Goal: Find contact information: Find contact information

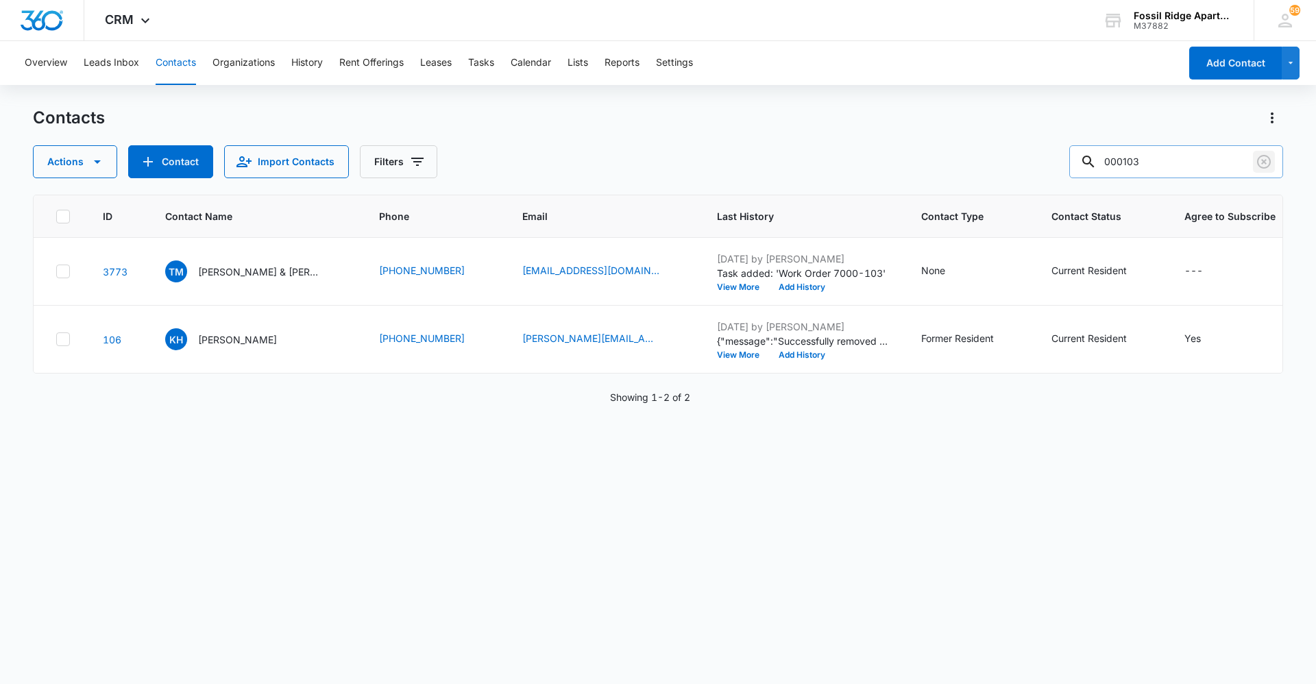
click at [1258, 158] on icon "Clear" at bounding box center [1263, 161] width 16 height 16
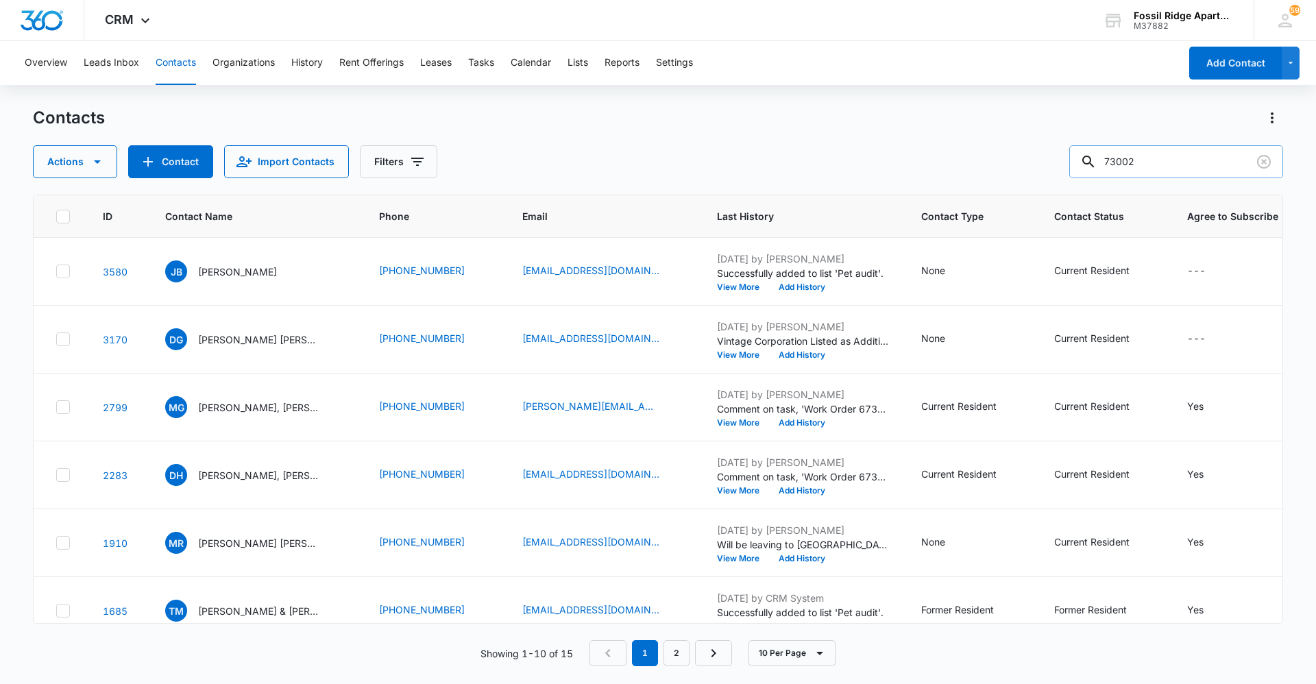
click at [1132, 161] on input "73002" at bounding box center [1176, 161] width 214 height 33
type input "730302"
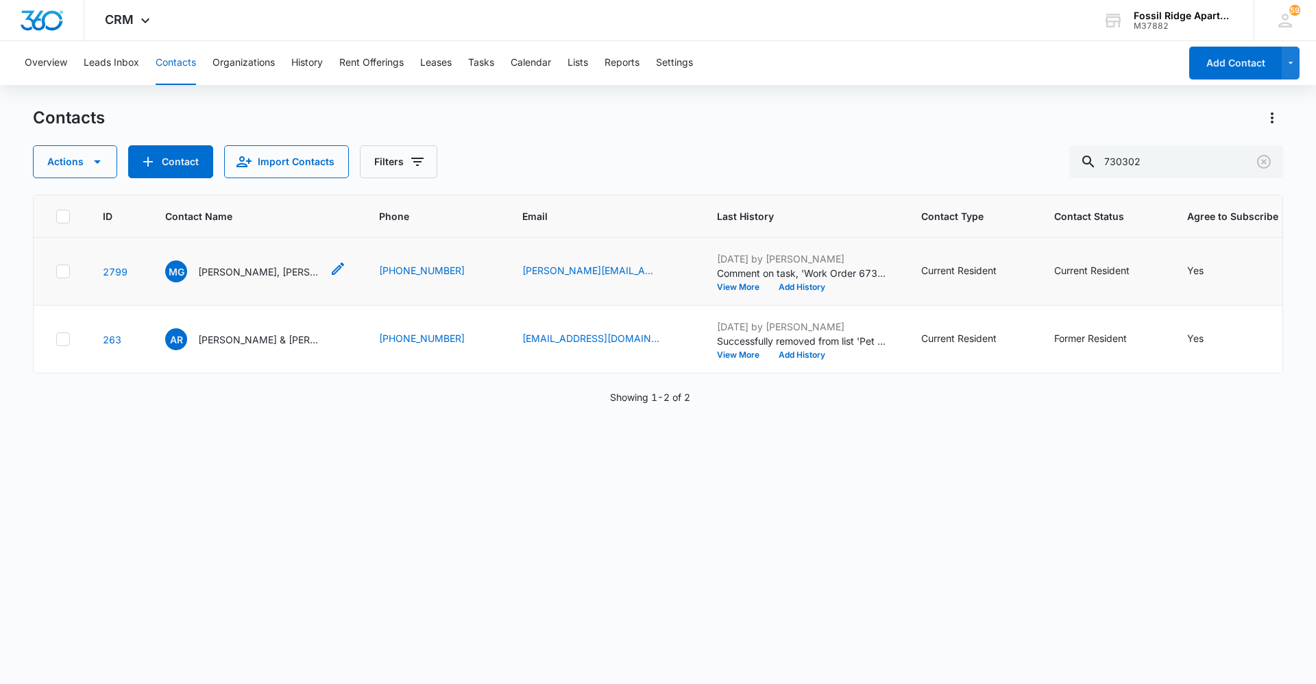
click at [273, 271] on p "[PERSON_NAME], [PERSON_NAME], [PERSON_NAME] [PERSON_NAME]" at bounding box center [259, 271] width 123 height 14
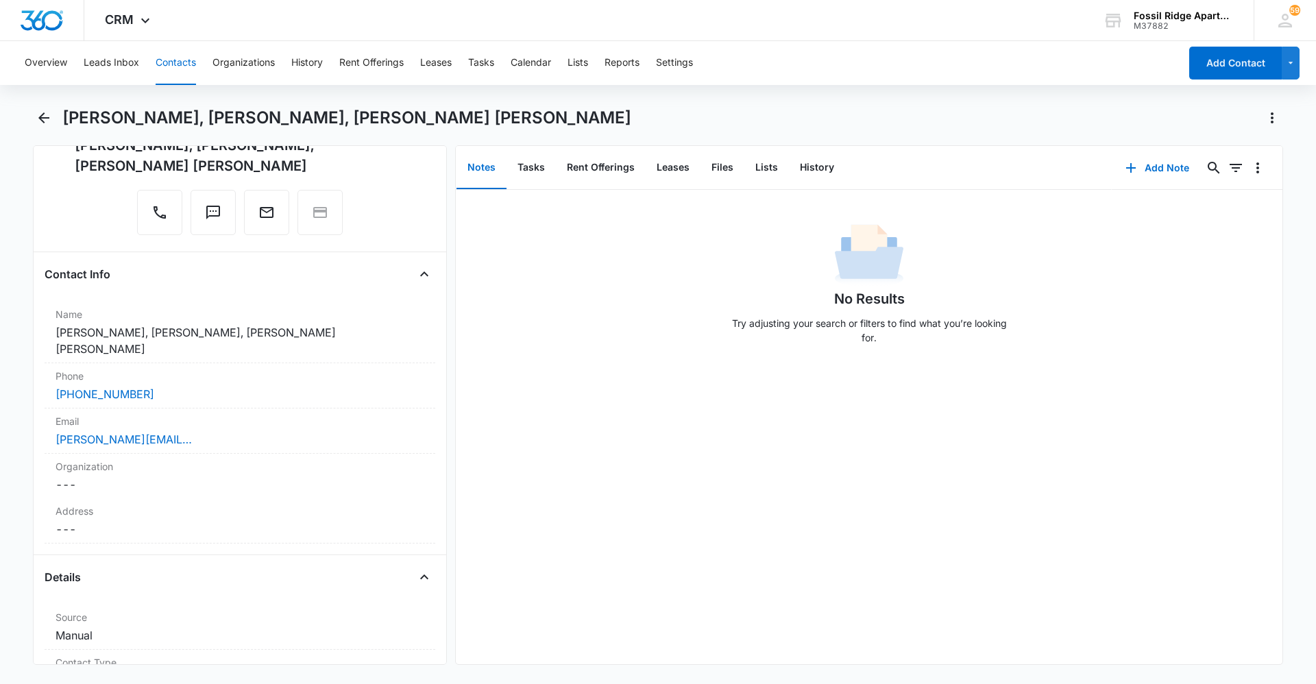
scroll to position [137, 0]
click at [149, 428] on link "[PERSON_NAME][EMAIL_ADDRESS][DOMAIN_NAME]" at bounding box center [123, 436] width 137 height 16
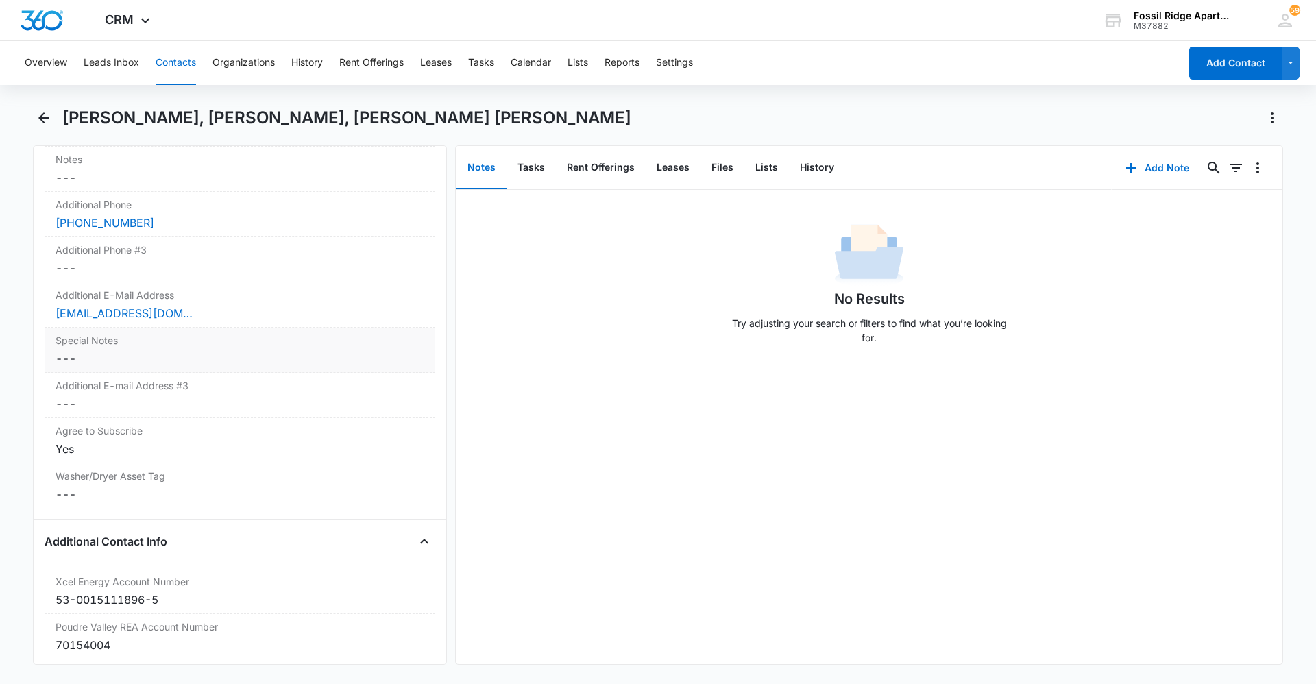
scroll to position [1233, 0]
click at [88, 304] on link "[EMAIL_ADDRESS][DOMAIN_NAME]" at bounding box center [123, 312] width 137 height 16
click at [267, 304] on div "[EMAIL_ADDRESS][DOMAIN_NAME]" at bounding box center [239, 312] width 369 height 16
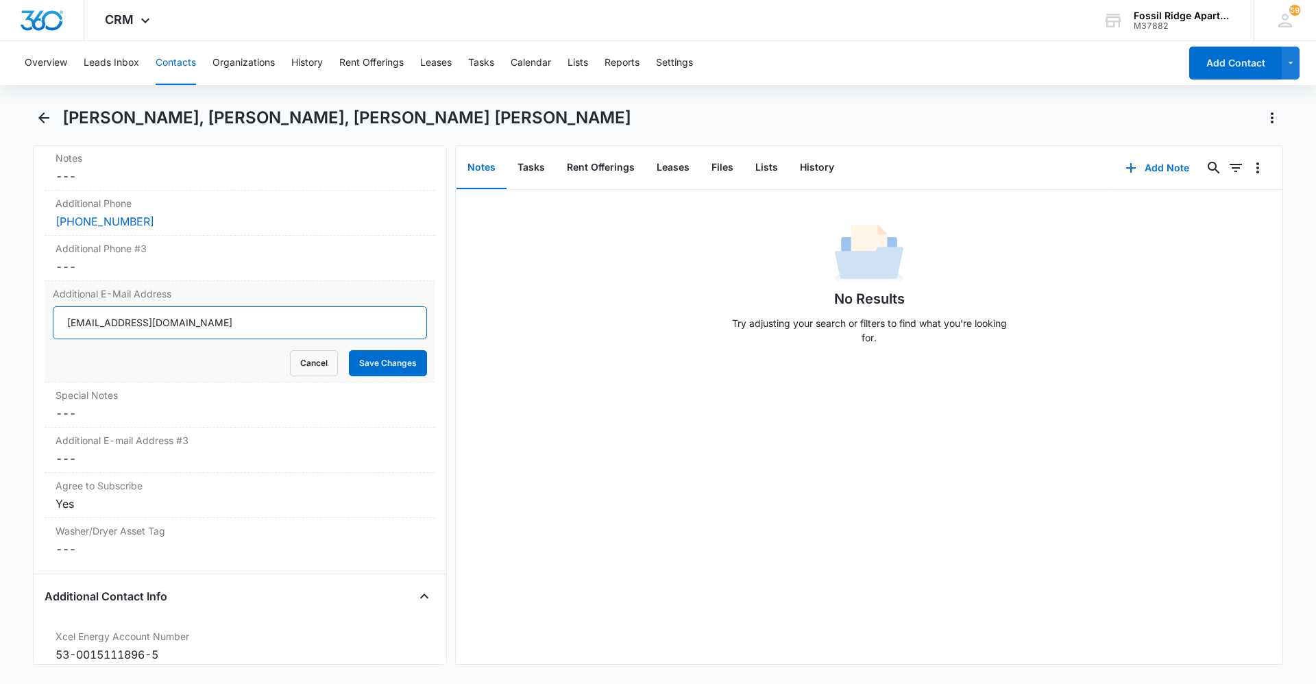
drag, startPoint x: 65, startPoint y: 303, endPoint x: 205, endPoint y: 306, distance: 139.8
click at [205, 306] on input "[EMAIL_ADDRESS][DOMAIN_NAME]" at bounding box center [240, 322] width 374 height 33
click at [539, 381] on div "No Results Try adjusting your search or filters to find what you’re looking for." at bounding box center [869, 427] width 826 height 474
click at [296, 355] on button "Cancel" at bounding box center [314, 363] width 48 height 26
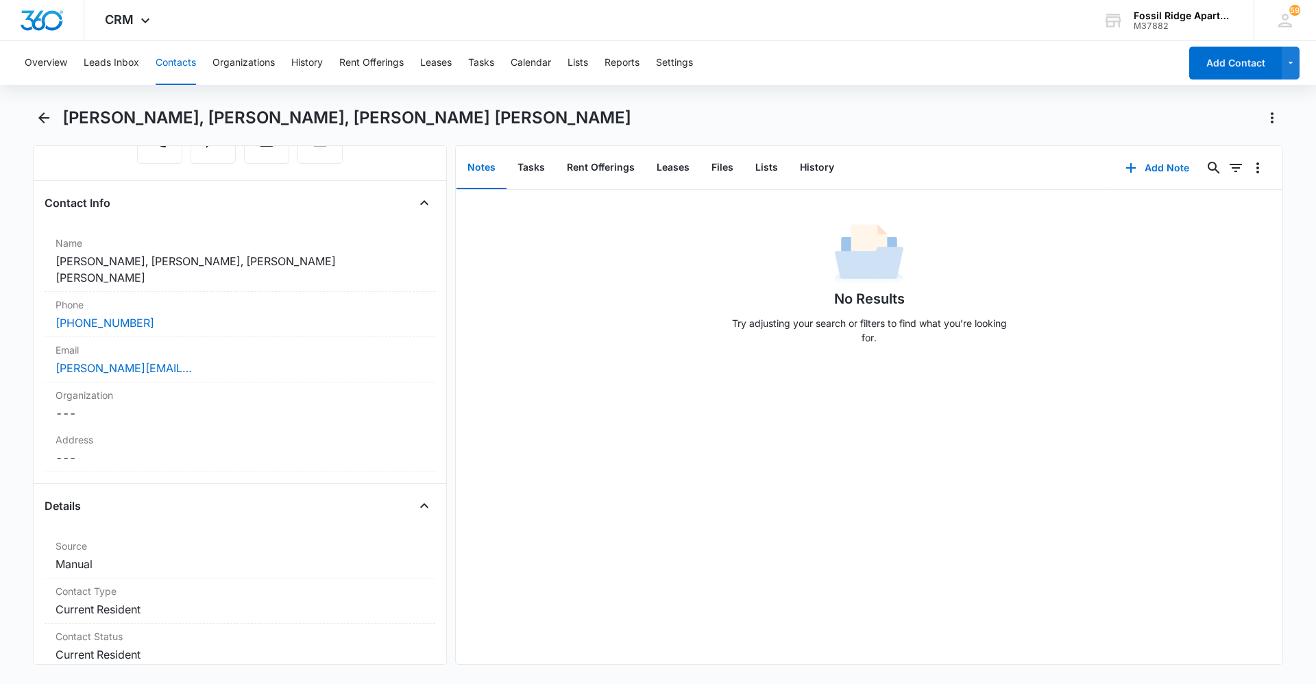
scroll to position [0, 0]
